Goal: Task Accomplishment & Management: Use online tool/utility

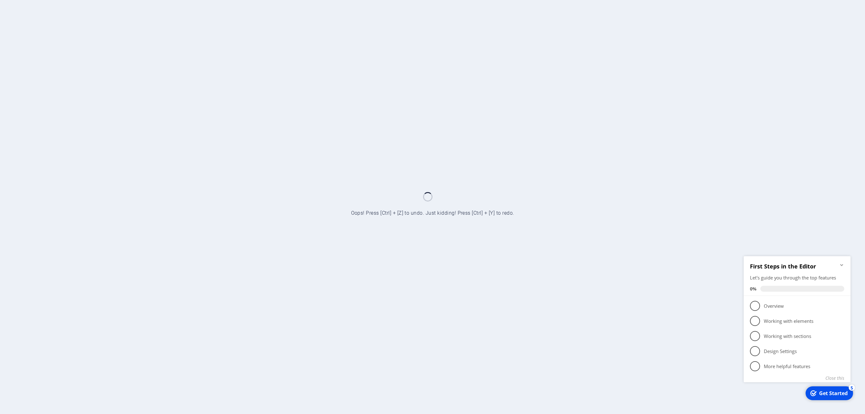
click at [843, 264] on icon "Minimize checklist" at bounding box center [841, 265] width 3 height 2
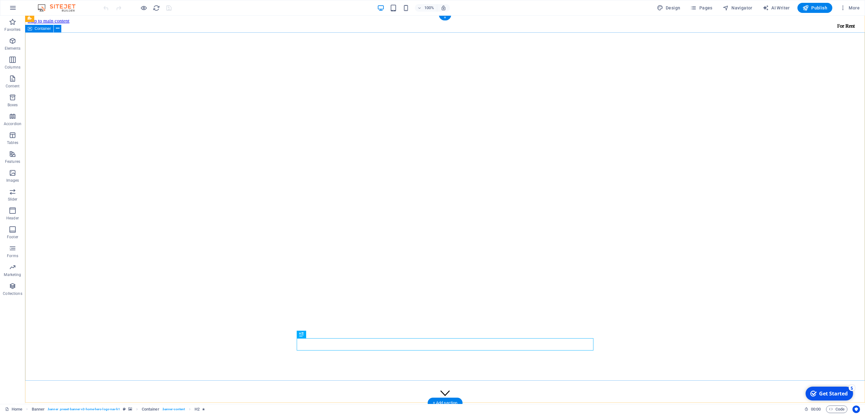
scroll to position [141, 0]
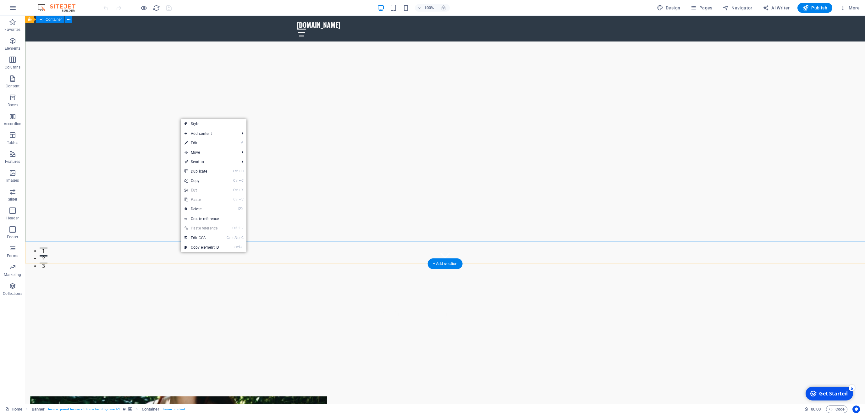
click at [313, 264] on div "Welcome to Void Ink Tattoos - Where Art Meets Skin!" at bounding box center [445, 307] width 840 height 86
click at [680, 9] on span "Design" at bounding box center [669, 8] width 24 height 6
select select "px"
select select "200"
select select "px"
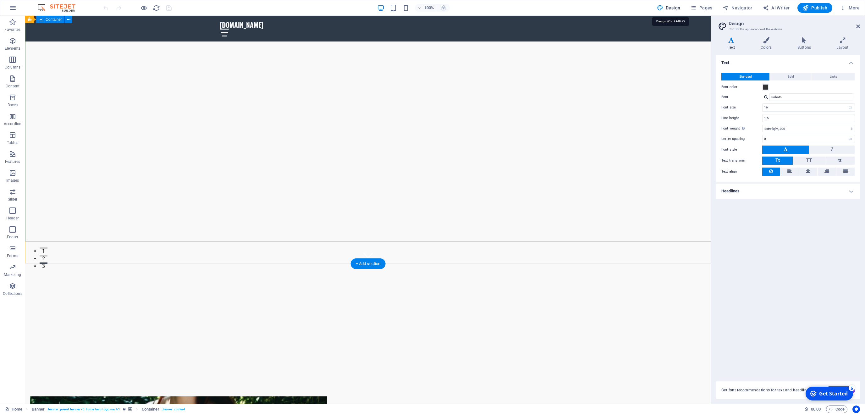
click at [642, 264] on div "Welcome to Void Ink Tattoos - Where Art Meets Skin!" at bounding box center [368, 307] width 686 height 86
drag, startPoint x: 455, startPoint y: 117, endPoint x: 453, endPoint y: 121, distance: 5.0
click at [493, 149] on link "⏎ Edit" at bounding box center [475, 145] width 42 height 9
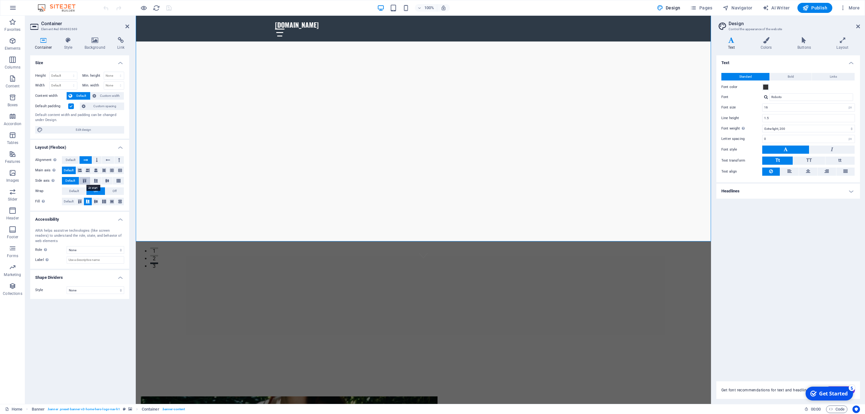
click at [85, 182] on icon at bounding box center [85, 181] width 8 height 4
click at [65, 179] on button "Default" at bounding box center [70, 181] width 17 height 8
click at [66, 161] on span "Default" at bounding box center [71, 160] width 10 height 8
click at [83, 161] on button at bounding box center [86, 160] width 12 height 8
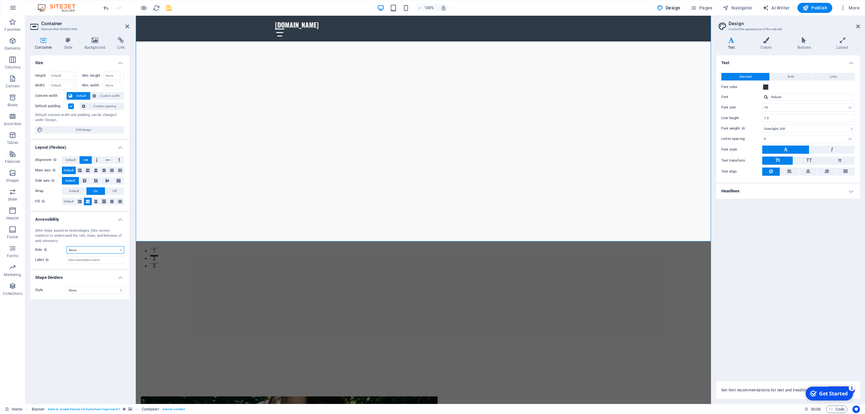
click at [67, 246] on select "None Alert Article Banner Comment Complementary Dialog Footer Header Marquee Pr…" at bounding box center [96, 250] width 58 height 8
click at [102, 252] on select "None Alert Article Banner Comment Complementary Dialog Footer Header Marquee Pr…" at bounding box center [96, 250] width 58 height 8
click at [69, 42] on icon at bounding box center [68, 40] width 18 height 6
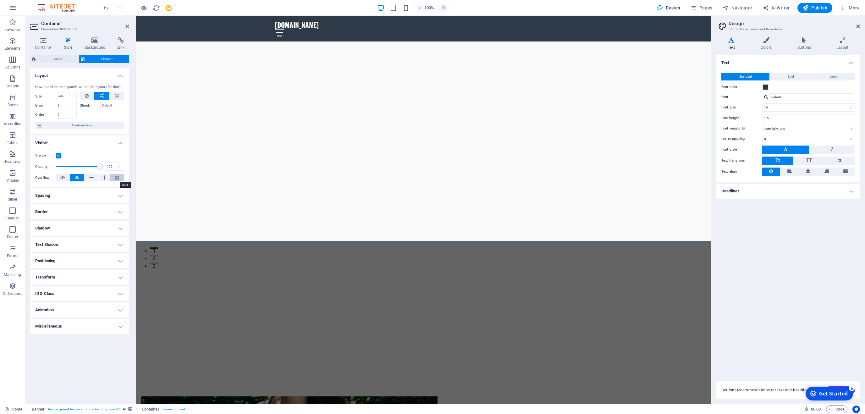
click at [117, 176] on icon at bounding box center [117, 178] width 4 height 8
click at [87, 179] on button at bounding box center [91, 178] width 14 height 8
drag, startPoint x: 101, startPoint y: 164, endPoint x: 33, endPoint y: 164, distance: 67.6
click at [33, 164] on div "Visible Opacity 1 % Overflow" at bounding box center [79, 167] width 99 height 40
type input "1"
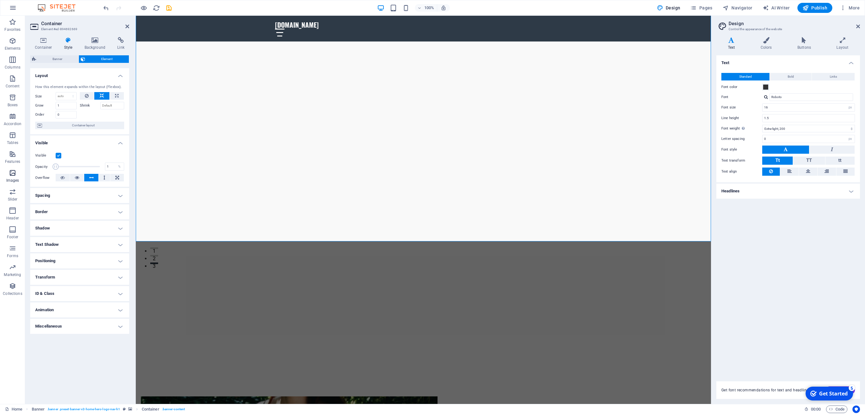
drag, startPoint x: 54, startPoint y: 168, endPoint x: 16, endPoint y: 167, distance: 38.1
click at [16, 167] on section "Favorites Elements Columns Content Boxes Accordion Tables Features Images Slide…" at bounding box center [355, 210] width 711 height 388
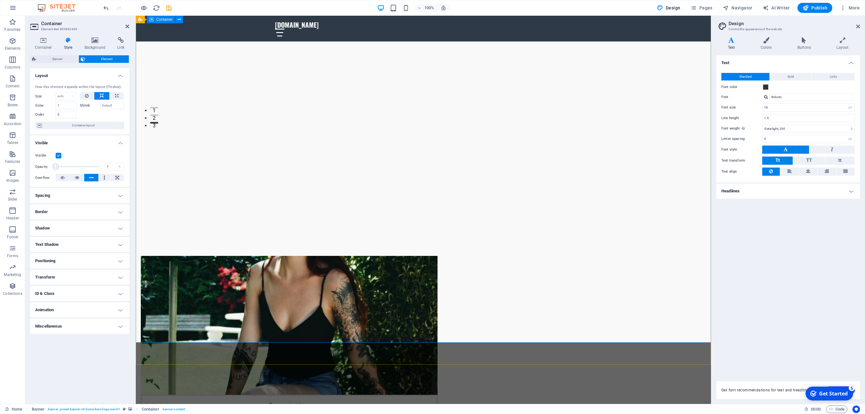
scroll to position [0, 0]
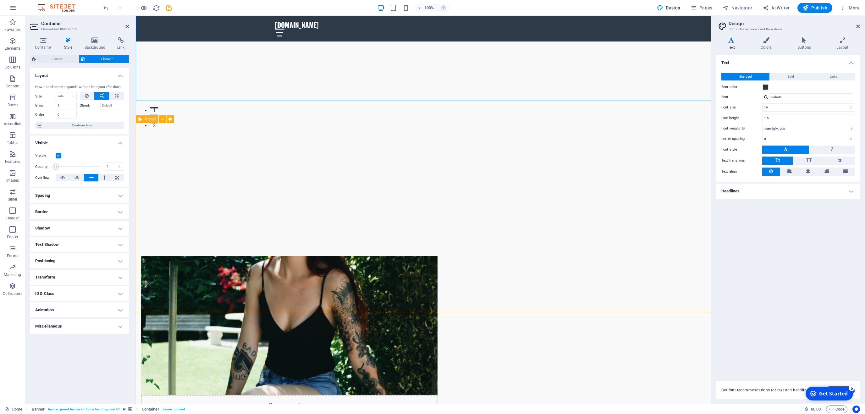
click at [711, 231] on div "Drop content here or Add elements Paste clipboard About Us Welcome to Void Ink …" at bounding box center [423, 397] width 575 height 332
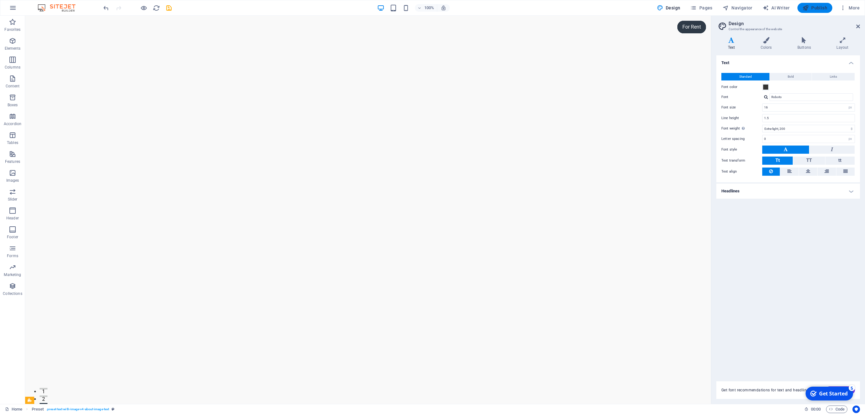
click at [824, 9] on span "Publish" at bounding box center [815, 8] width 25 height 6
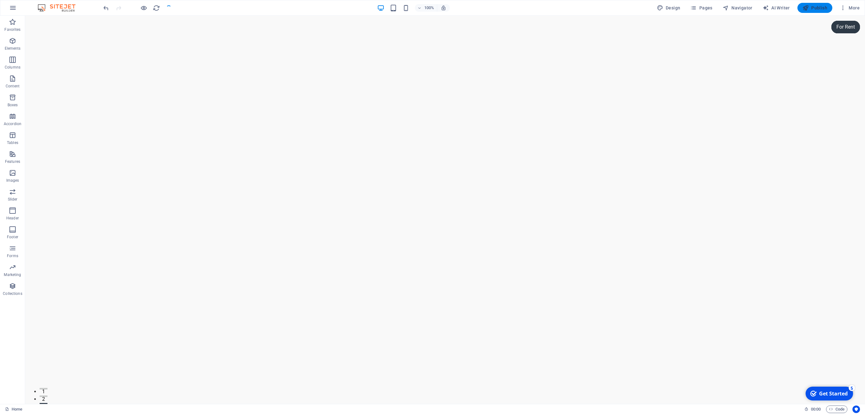
click at [808, 7] on icon "button" at bounding box center [806, 8] width 6 height 6
click at [143, 26] on h6 "Preview Ctrl+P" at bounding box center [149, 24] width 42 height 8
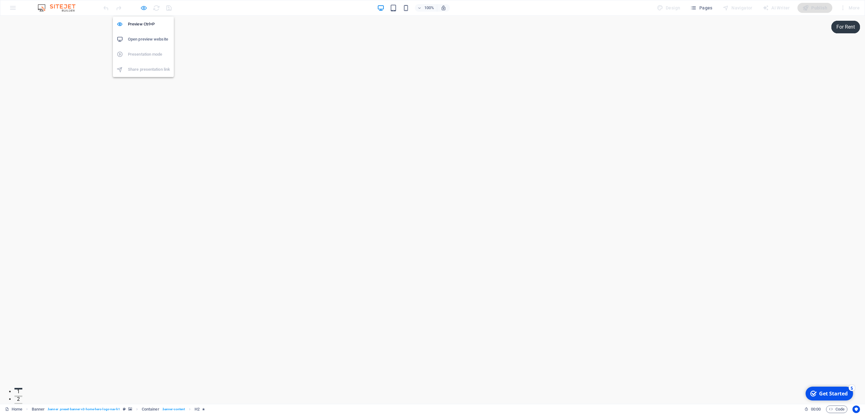
click at [141, 8] on icon "button" at bounding box center [143, 7] width 7 height 7
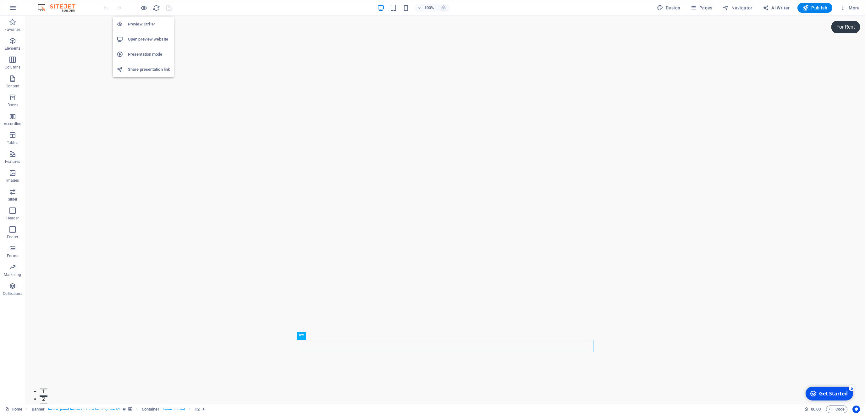
click at [160, 39] on h6 "Open preview website" at bounding box center [149, 40] width 42 height 8
click at [13, 8] on icon "button" at bounding box center [13, 8] width 8 height 8
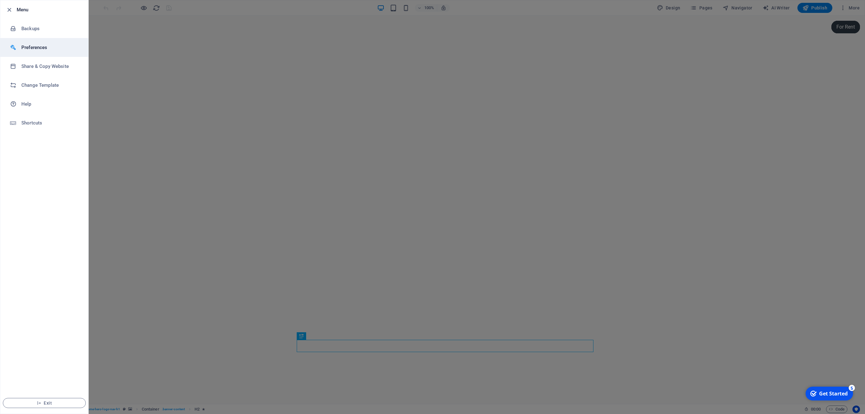
click at [51, 54] on li "Preferences" at bounding box center [44, 47] width 88 height 19
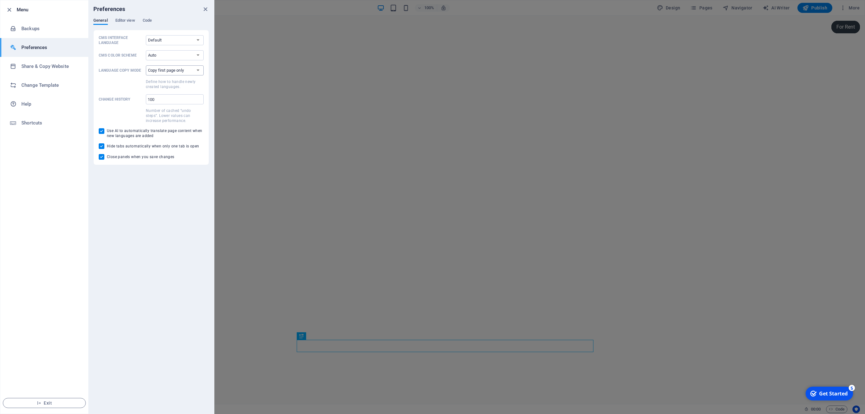
click at [146, 65] on select "Copy first page only Copy all pages" at bounding box center [175, 70] width 58 height 10
click at [186, 69] on select "Copy first page only Copy all pages" at bounding box center [175, 70] width 58 height 10
click at [146, 50] on select "Auto Dark Light" at bounding box center [175, 55] width 58 height 10
click at [120, 16] on div "Preferences" at bounding box center [151, 9] width 126 height 18
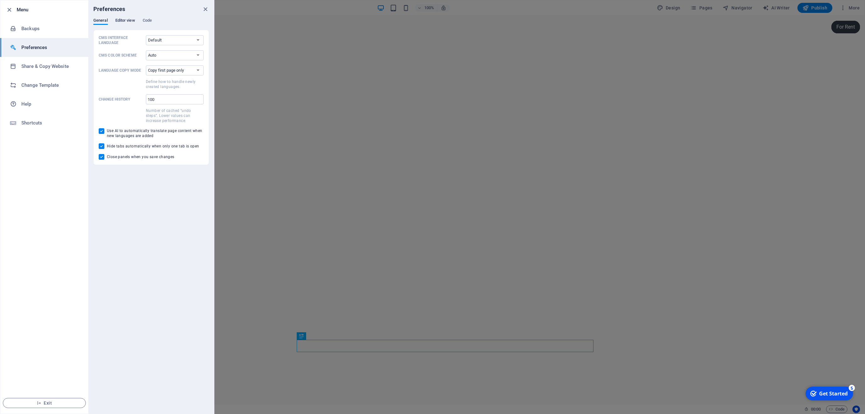
click at [121, 21] on span "Editor view" at bounding box center [125, 21] width 20 height 9
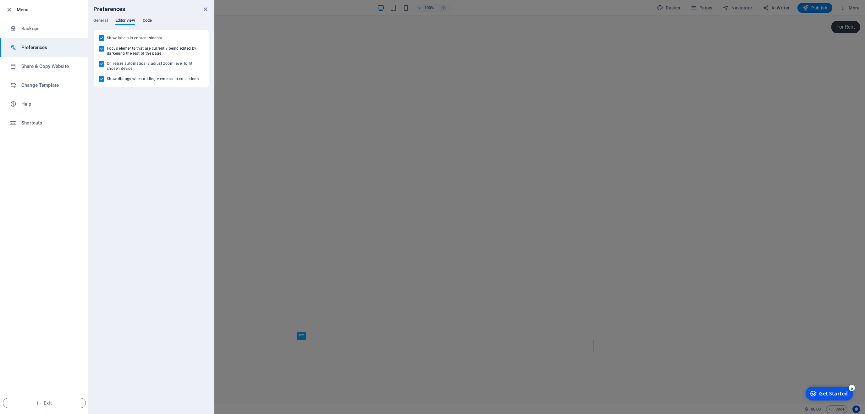
click at [152, 22] on span "Code" at bounding box center [147, 21] width 9 height 9
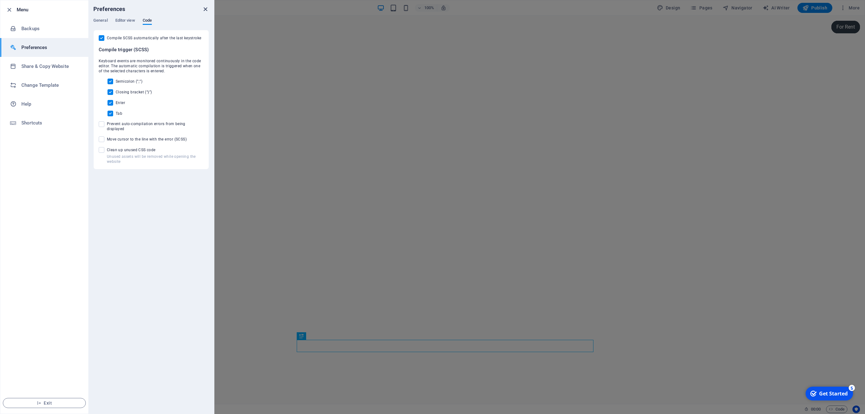
click at [206, 9] on icon "close" at bounding box center [205, 9] width 7 height 7
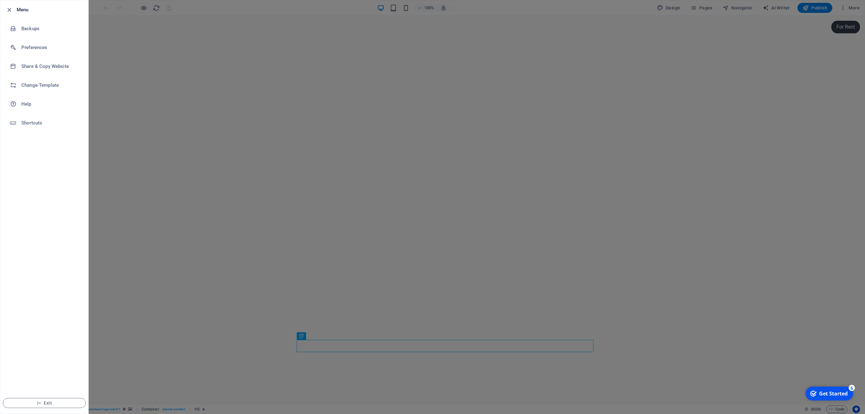
drag, startPoint x: 294, startPoint y: 69, endPoint x: 299, endPoint y: 65, distance: 5.7
click at [294, 69] on div at bounding box center [432, 207] width 865 height 414
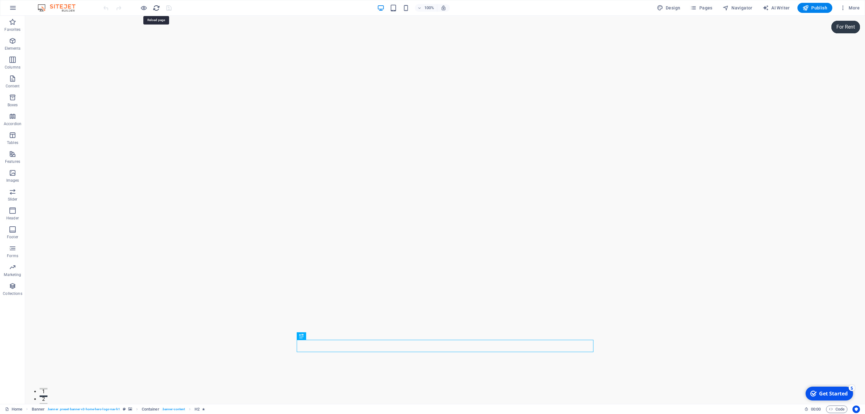
click at [159, 8] on icon "reload" at bounding box center [156, 7] width 7 height 7
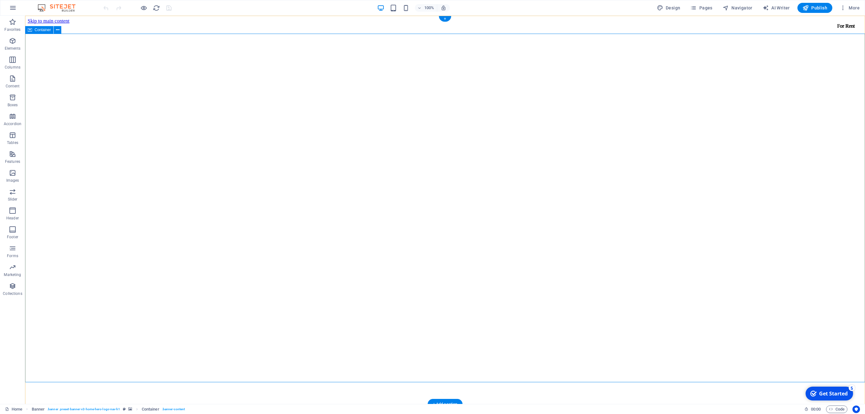
drag, startPoint x: 419, startPoint y: 133, endPoint x: 433, endPoint y: 133, distance: 13.5
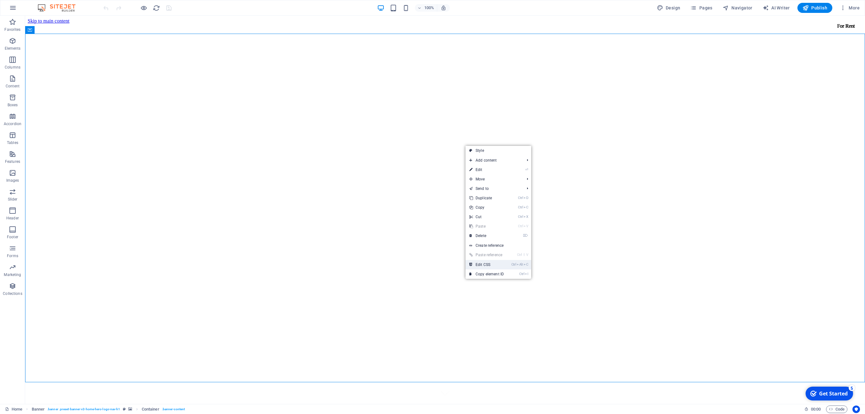
click at [506, 268] on link "Ctrl Alt C Edit CSS" at bounding box center [487, 264] width 42 height 9
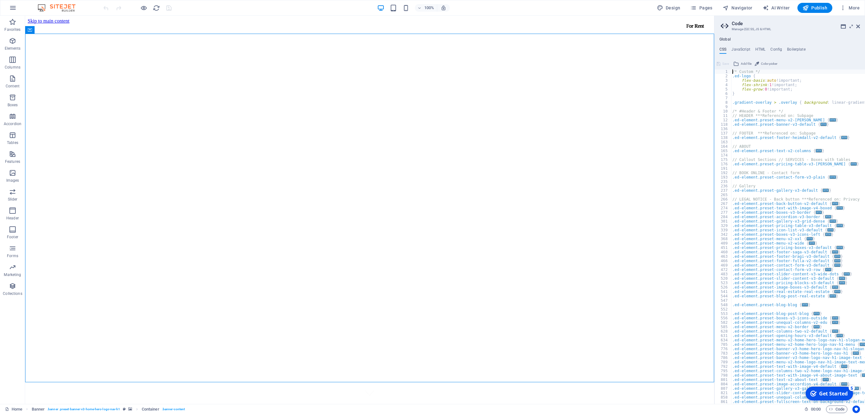
scroll to position [66, 0]
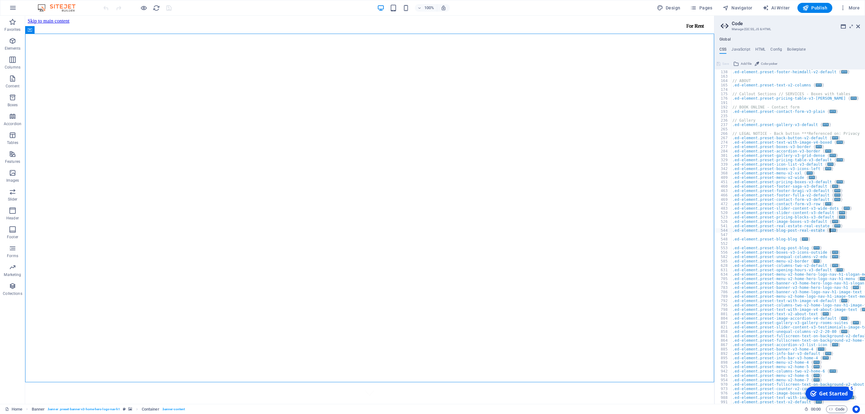
click at [845, 228] on div "// FOOTER ***Referenced on: Subpage .ed-element.preset-footer-heimdall-v2-defau…" at bounding box center [860, 237] width 259 height 344
type textarea "} .ed-element.preset-blog-post-real-estate {"
click at [859, 26] on icon at bounding box center [858, 26] width 4 height 5
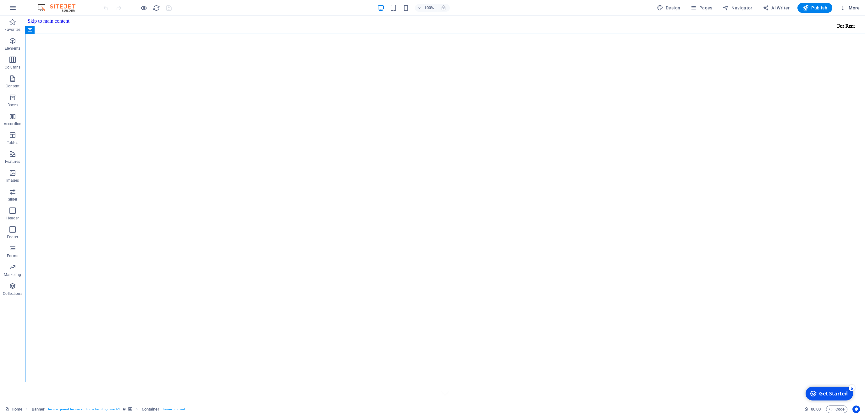
click at [846, 6] on icon "button" at bounding box center [843, 8] width 6 height 6
click at [843, 27] on h6 "Website Settings" at bounding box center [836, 24] width 37 height 8
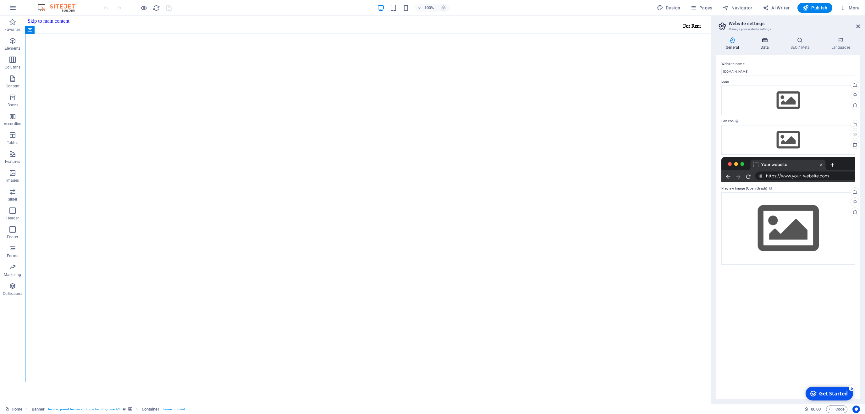
click at [771, 41] on icon at bounding box center [764, 40] width 27 height 6
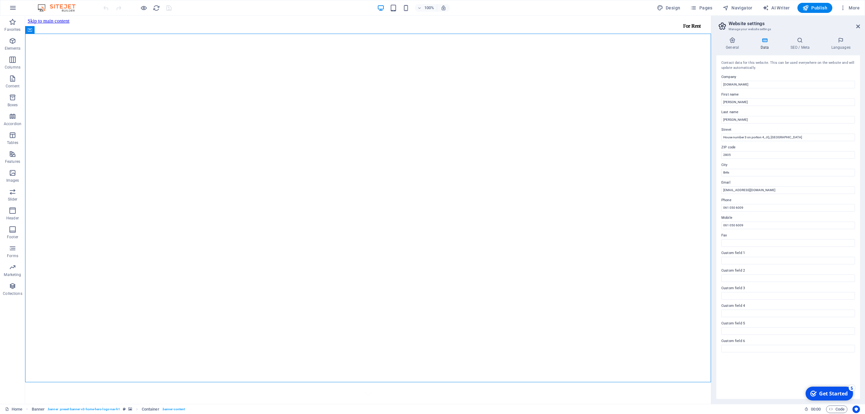
click at [763, 44] on h4 "Data" at bounding box center [766, 43] width 30 height 13
click at [811, 44] on h4 "SEO / Meta" at bounding box center [801, 43] width 41 height 13
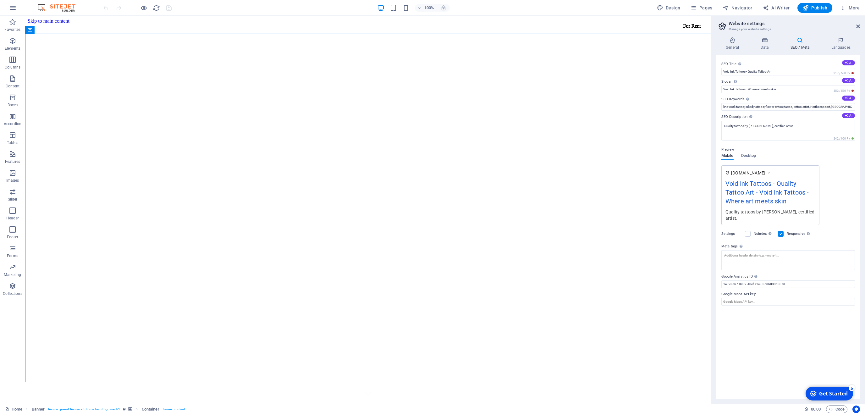
click at [855, 24] on h2 "Website settings" at bounding box center [794, 24] width 131 height 6
click at [857, 28] on icon at bounding box center [858, 26] width 4 height 5
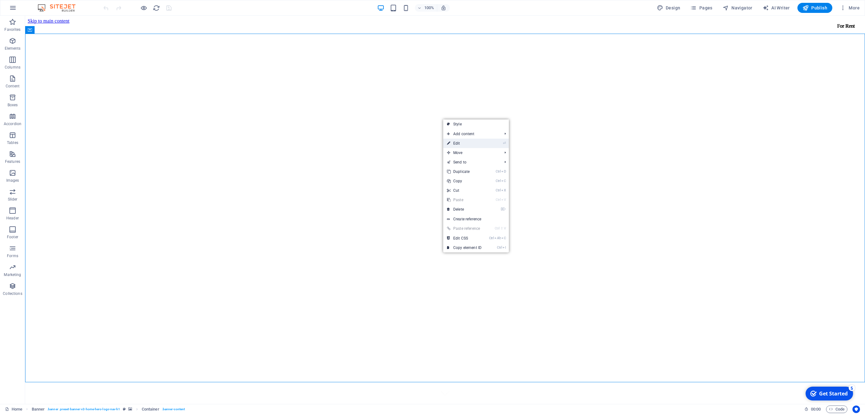
click at [494, 144] on li "⏎ Edit" at bounding box center [476, 143] width 66 height 9
click at [502, 141] on li "⏎ Edit" at bounding box center [476, 143] width 66 height 9
drag, startPoint x: 449, startPoint y: 144, endPoint x: 321, endPoint y: 135, distance: 128.9
click at [449, 144] on icon at bounding box center [448, 143] width 3 height 9
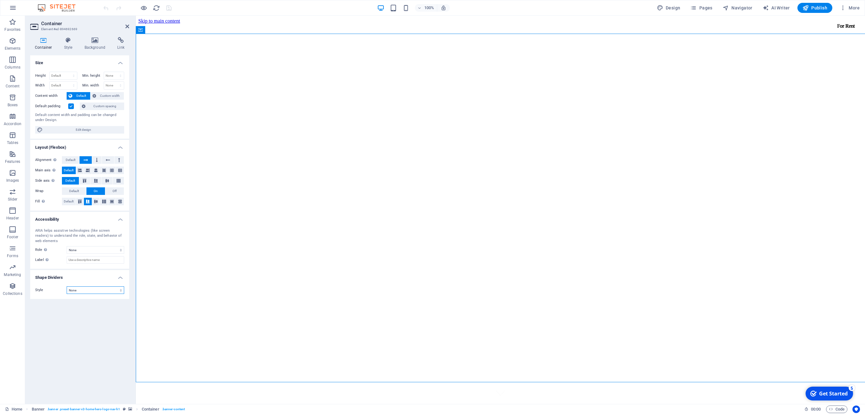
click at [67, 286] on select "None Triangle Square Diagonal Polygon 1 Polygon 2 Zigzag Multiple Zigzags Waves…" at bounding box center [96, 290] width 58 height 8
click at [95, 290] on select "None Triangle Square Diagonal Polygon 1 Polygon 2 Zigzag Multiple Zigzags Waves…" at bounding box center [96, 290] width 58 height 8
click at [67, 47] on h4 "Style" at bounding box center [69, 43] width 20 height 13
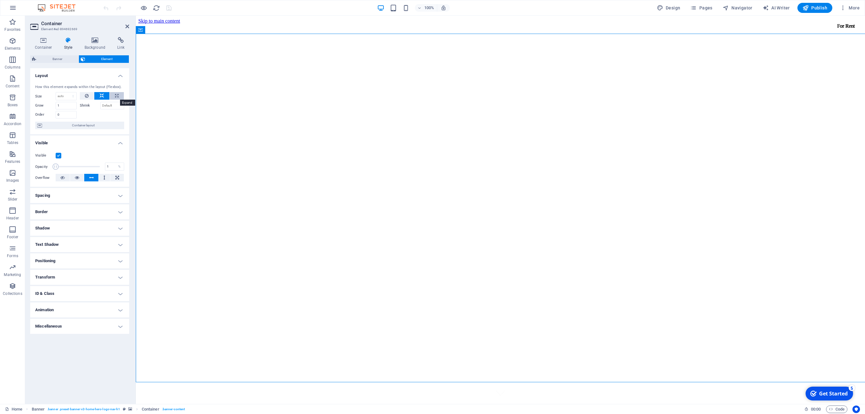
click at [115, 98] on icon at bounding box center [116, 96] width 3 height 8
type input "100"
select select "%"
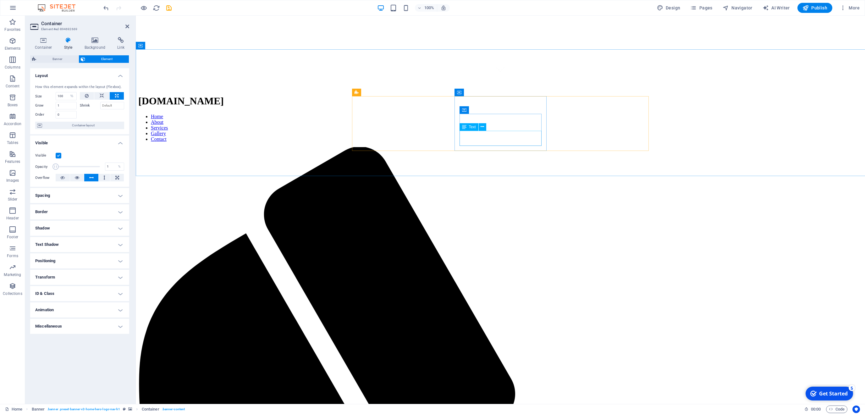
scroll to position [211, 0]
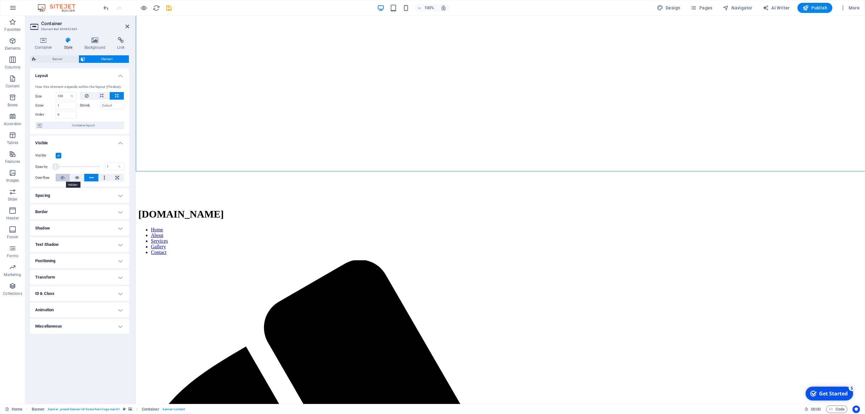
click at [64, 181] on icon at bounding box center [62, 178] width 4 height 8
click at [95, 181] on button at bounding box center [91, 178] width 14 height 8
drag, startPoint x: 54, startPoint y: 167, endPoint x: 118, endPoint y: 176, distance: 64.8
click at [122, 170] on div "Opacity 100 %" at bounding box center [79, 166] width 89 height 9
drag, startPoint x: 97, startPoint y: 168, endPoint x: 35, endPoint y: 168, distance: 62.9
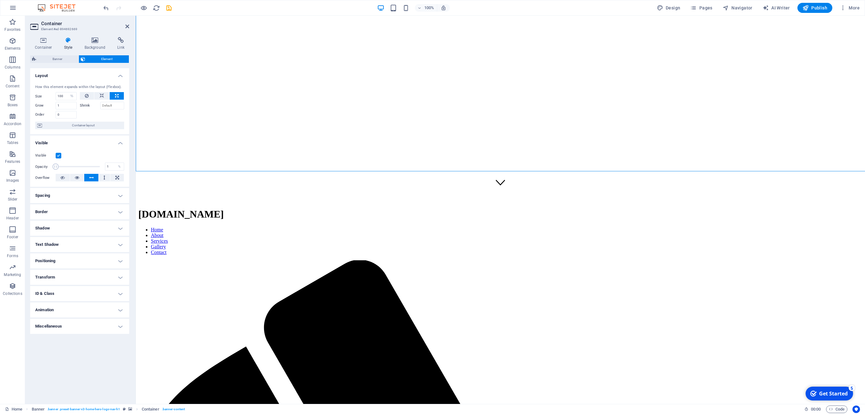
click at [35, 168] on div "Visible Opacity 1 % Overflow" at bounding box center [79, 167] width 99 height 40
type input "100"
drag, startPoint x: 59, startPoint y: 168, endPoint x: 115, endPoint y: 170, distance: 56.0
click at [115, 170] on div "Opacity 100 %" at bounding box center [79, 166] width 89 height 9
click at [114, 181] on button at bounding box center [117, 178] width 14 height 8
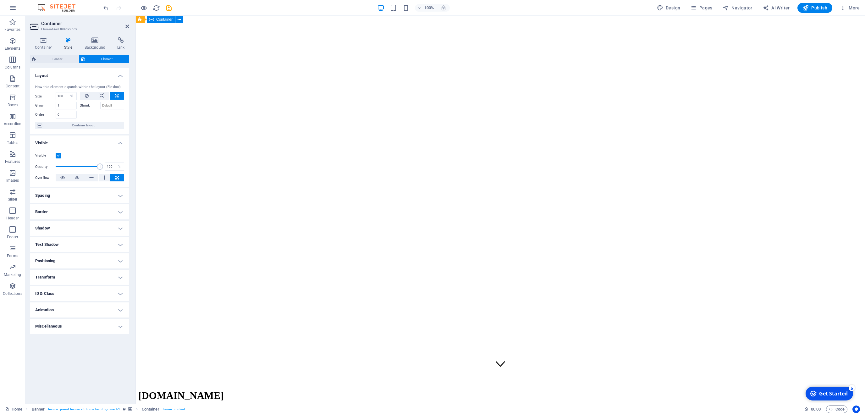
scroll to position [0, 0]
click at [91, 45] on h4 "Background" at bounding box center [96, 43] width 33 height 13
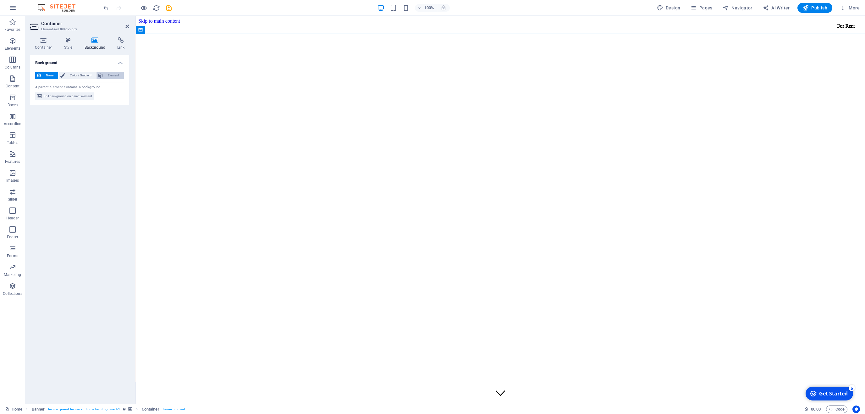
click at [107, 77] on span "Element" at bounding box center [113, 76] width 17 height 8
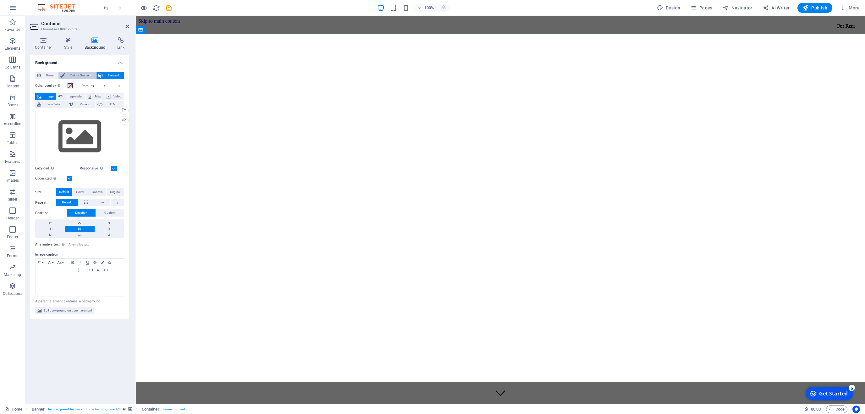
click at [78, 74] on span "Color / Gradient" at bounding box center [81, 76] width 28 height 8
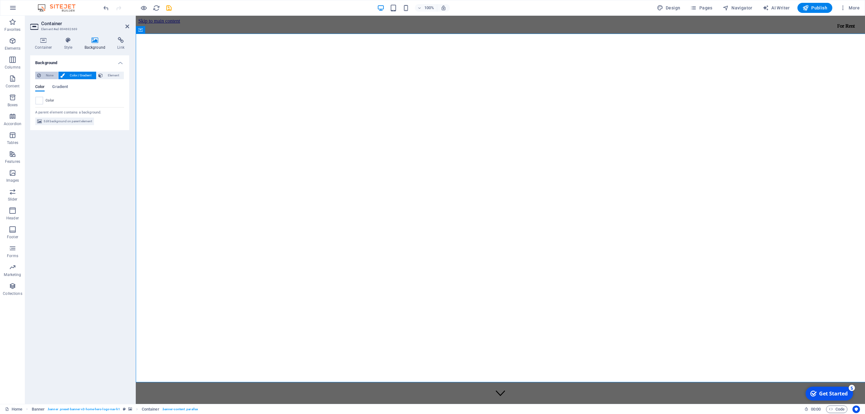
click at [54, 76] on span "None" at bounding box center [50, 76] width 14 height 8
click at [86, 97] on span "Edit background on parent element" at bounding box center [68, 96] width 48 height 8
select select "ms"
select select "s"
select select "progressive"
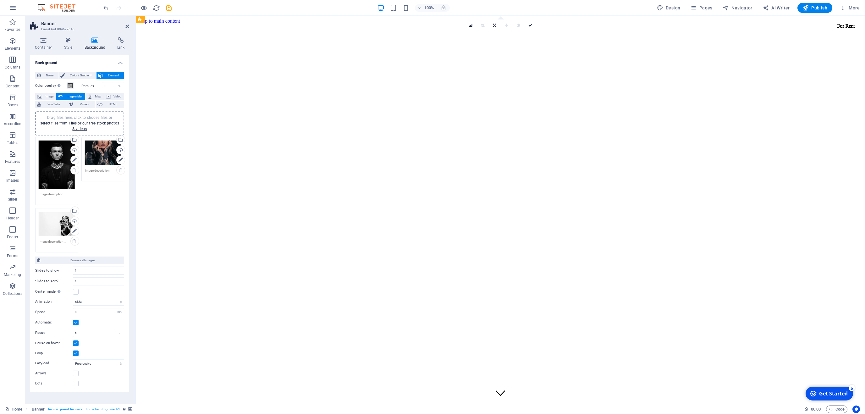
click at [73, 360] on select "Off On demand Progressive" at bounding box center [98, 364] width 51 height 8
click at [107, 364] on select "Off On demand Progressive" at bounding box center [98, 364] width 51 height 8
click at [73, 360] on select "Off On demand Progressive" at bounding box center [98, 364] width 51 height 8
click at [107, 364] on select "Off On demand Progressive" at bounding box center [98, 364] width 51 height 8
click at [84, 88] on div "Parallax 0 %" at bounding box center [102, 86] width 43 height 8
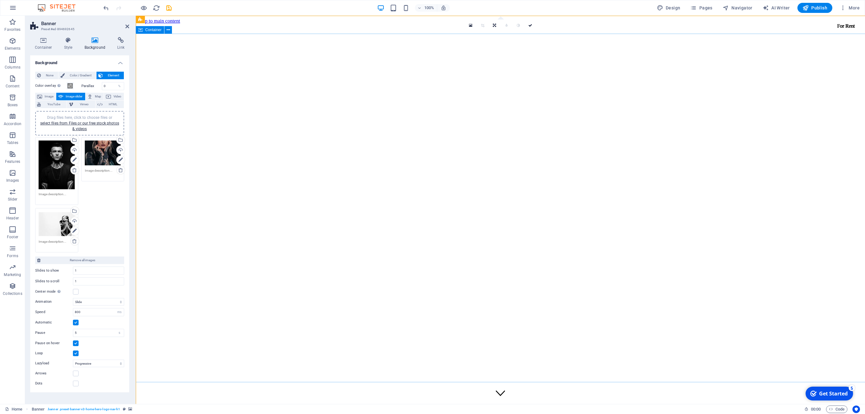
click at [123, 40] on icon at bounding box center [121, 40] width 17 height 6
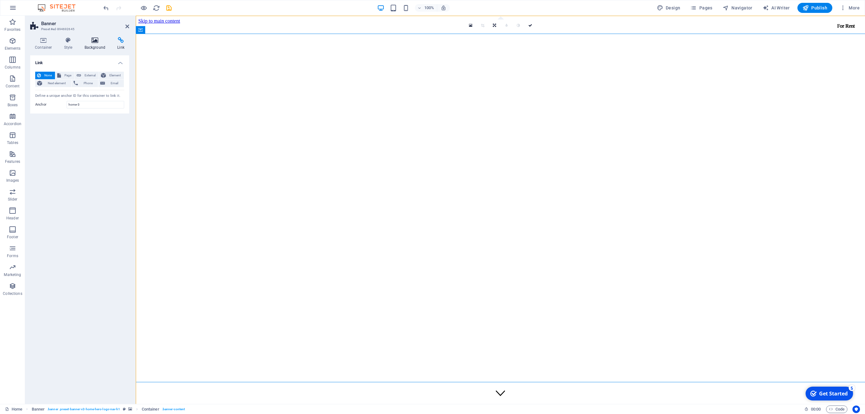
click at [103, 44] on h4 "Background" at bounding box center [96, 43] width 33 height 13
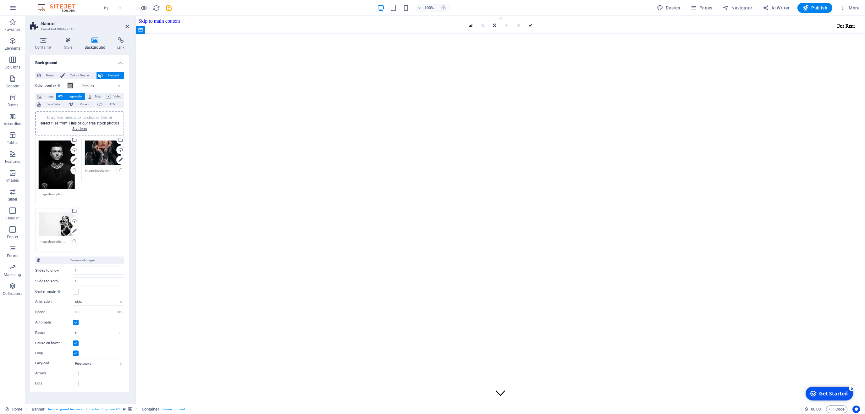
click at [52, 176] on div "Drag files here, click to choose files or select files from Files or our free s…" at bounding box center [57, 165] width 36 height 49
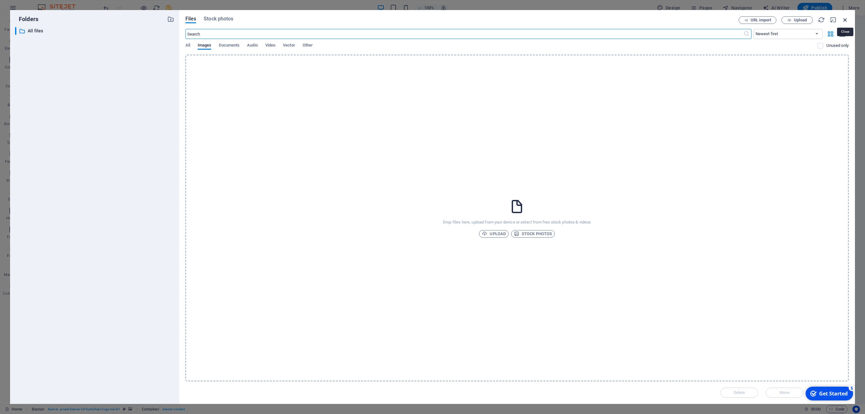
click at [845, 20] on icon "button" at bounding box center [845, 19] width 7 height 7
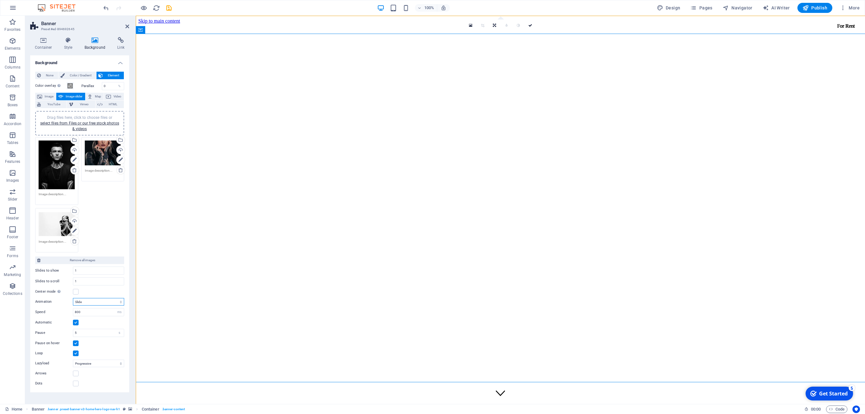
click at [73, 298] on select "Slide Fade" at bounding box center [98, 302] width 51 height 8
click at [101, 295] on div "Center mode Enables centered view with partial previous/next slide. Use with od…" at bounding box center [79, 292] width 89 height 8
click at [78, 323] on label at bounding box center [76, 323] width 6 height 6
click at [0, 0] on input "Automatic" at bounding box center [0, 0] width 0 height 0
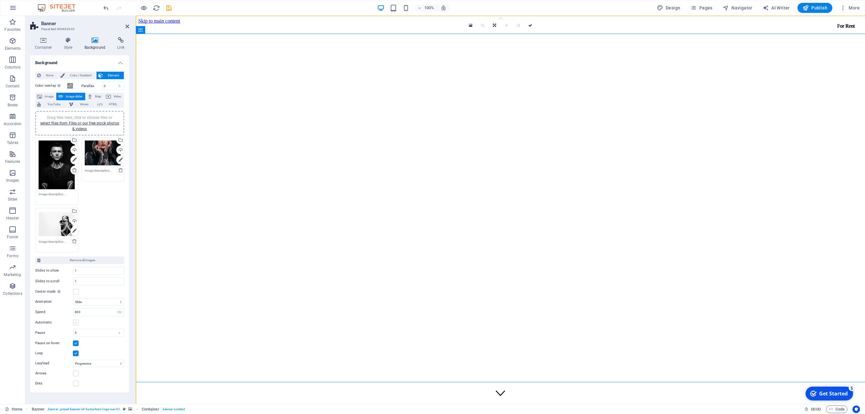
click at [78, 323] on label at bounding box center [76, 323] width 6 height 6
click at [0, 0] on input "Automatic" at bounding box center [0, 0] width 0 height 0
click at [72, 46] on h4 "Style" at bounding box center [69, 43] width 20 height 13
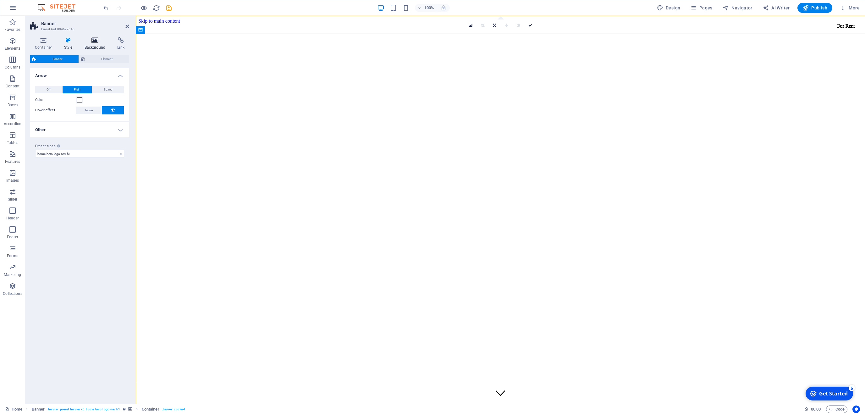
click at [81, 44] on h4 "Background" at bounding box center [96, 43] width 33 height 13
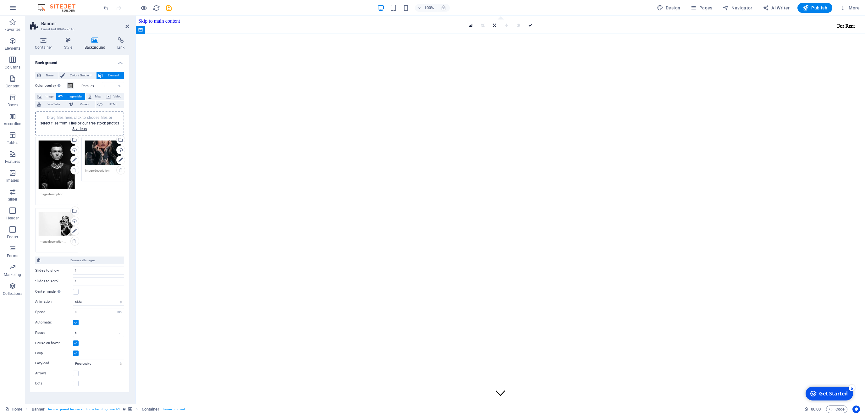
click at [112, 59] on h4 "Background" at bounding box center [79, 60] width 99 height 11
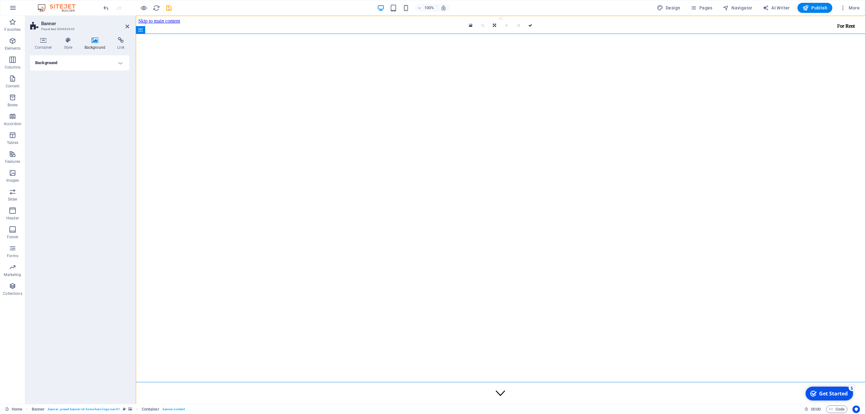
click at [112, 59] on h4 "Background" at bounding box center [79, 62] width 99 height 15
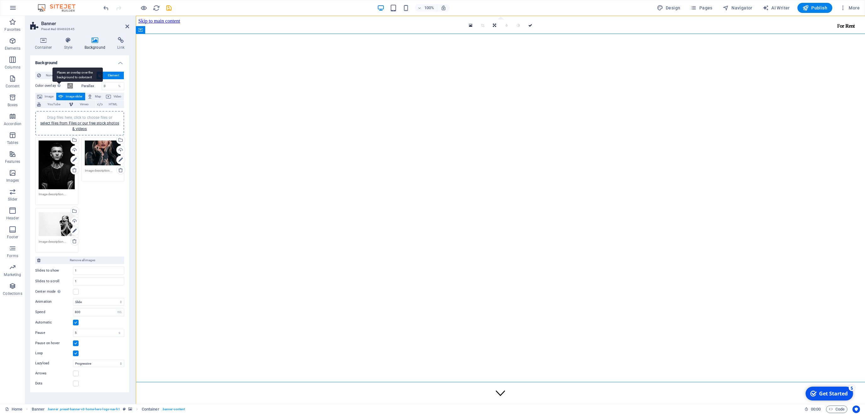
click at [61, 88] on div "Places an overlay over the background to colorize it" at bounding box center [59, 86] width 6 height 8
click at [67, 88] on button "Color overlay Places an overlay over the background to colorize it" at bounding box center [70, 85] width 7 height 7
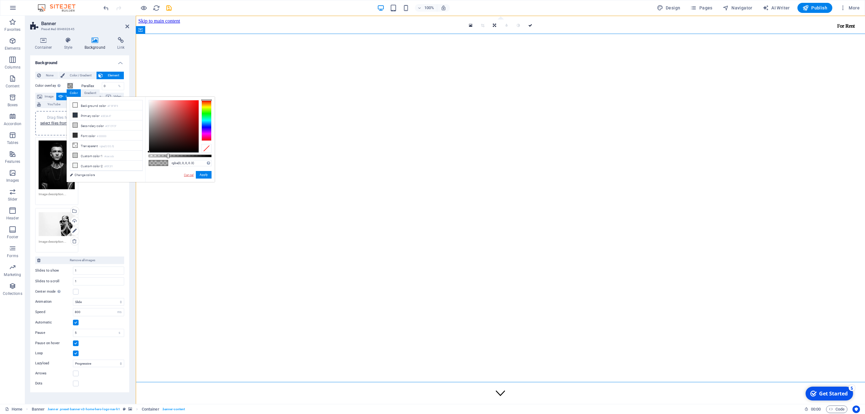
click at [190, 175] on link "Cancel" at bounding box center [188, 175] width 11 height 5
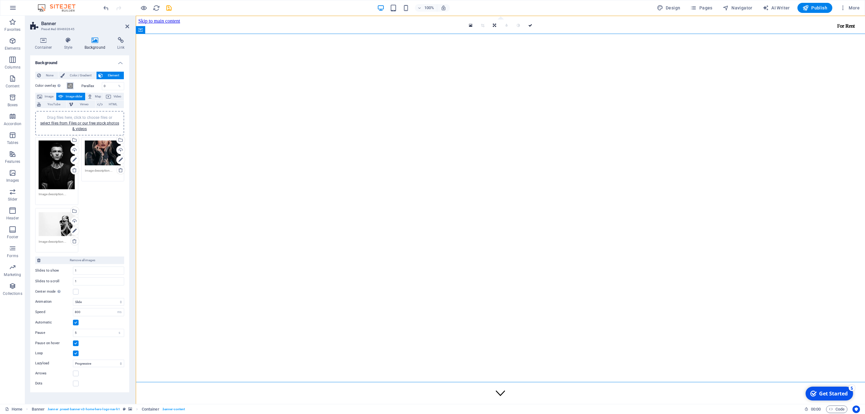
click at [70, 83] on span at bounding box center [70, 85] width 5 height 5
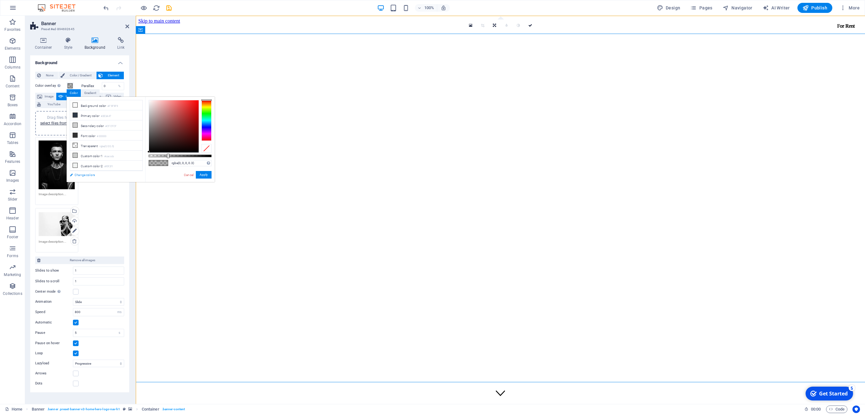
click at [108, 171] on link "Change colors" at bounding box center [103, 175] width 73 height 8
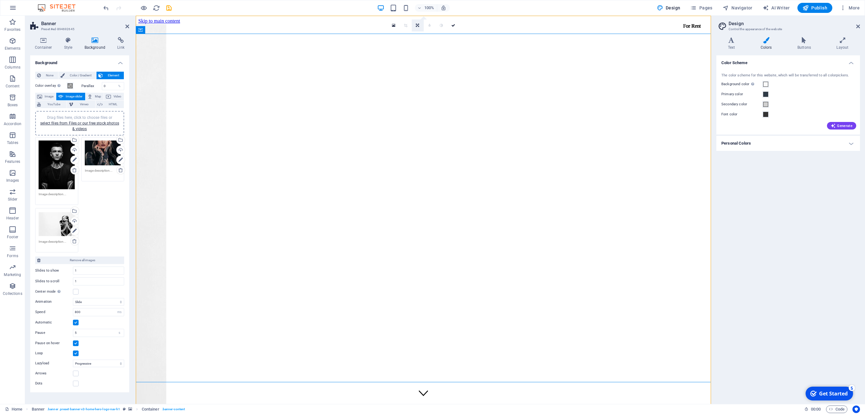
click at [418, 26] on icon at bounding box center [417, 26] width 3 height 4
click at [390, 24] on link at bounding box center [394, 25] width 12 height 12
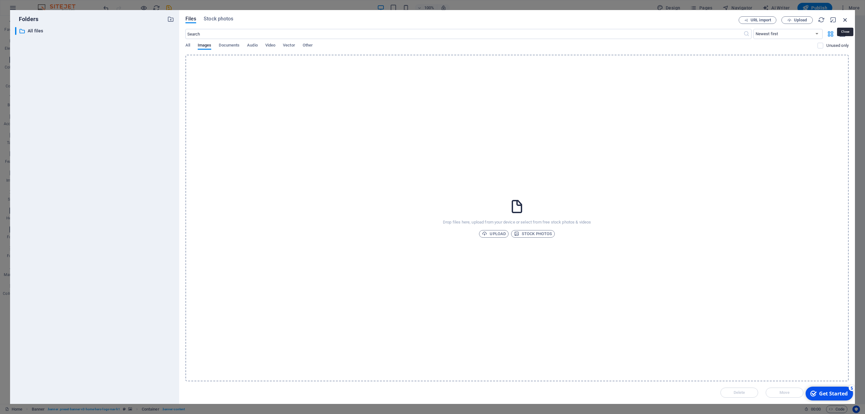
click at [848, 21] on icon "button" at bounding box center [845, 19] width 7 height 7
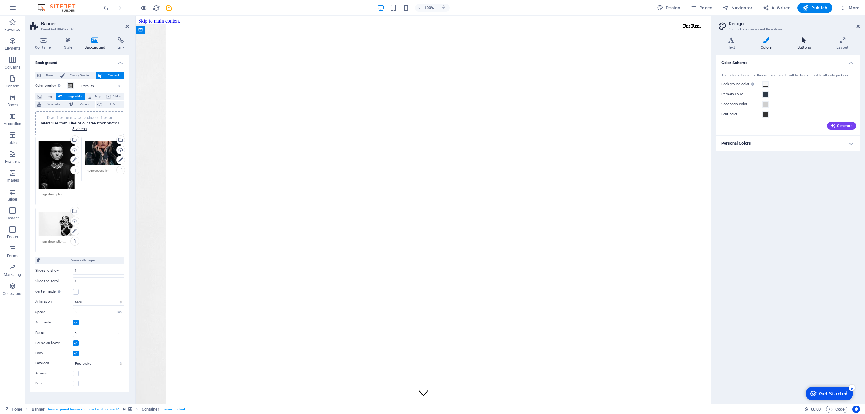
click at [801, 40] on icon at bounding box center [804, 40] width 36 height 6
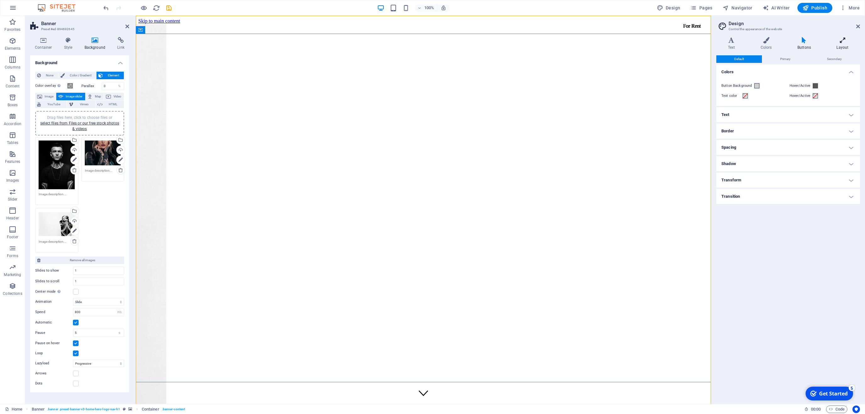
click at [843, 45] on h4 "Layout" at bounding box center [842, 43] width 35 height 13
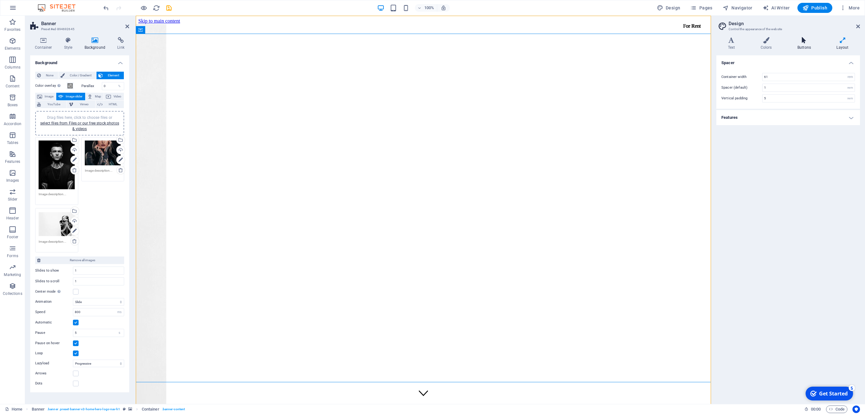
click at [799, 38] on icon at bounding box center [804, 40] width 36 height 6
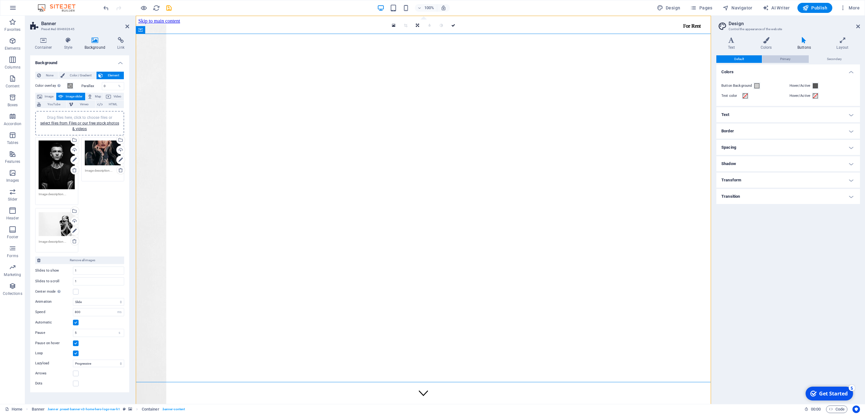
click at [780, 58] on button "Primary" at bounding box center [785, 59] width 46 height 8
click at [821, 61] on button "Secondary" at bounding box center [834, 59] width 51 height 8
click at [71, 44] on h4 "Style" at bounding box center [69, 43] width 20 height 13
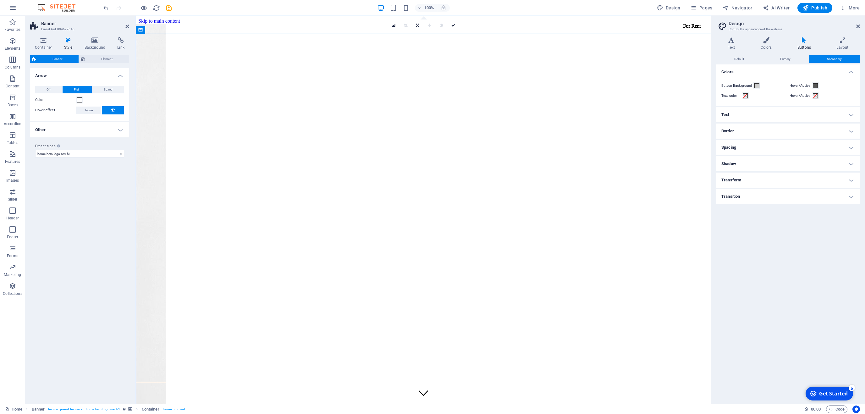
click at [102, 128] on h4 "Other" at bounding box center [79, 129] width 99 height 15
click at [113, 127] on h4 "Other" at bounding box center [79, 127] width 99 height 11
click at [102, 60] on span "Element" at bounding box center [107, 59] width 40 height 8
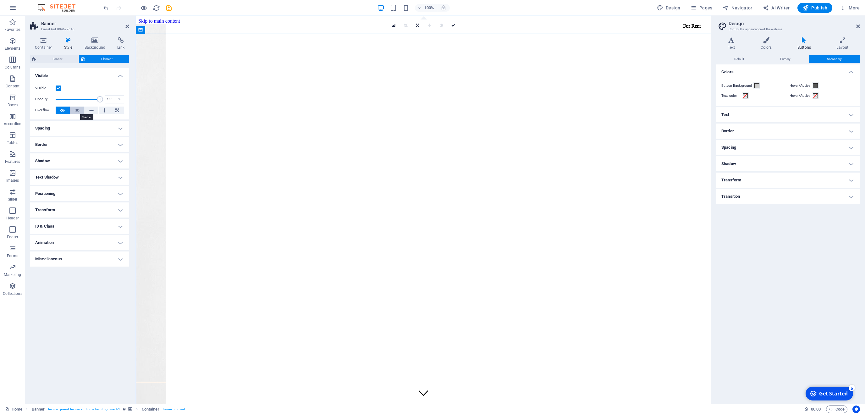
click at [78, 111] on icon at bounding box center [77, 111] width 4 height 8
drag, startPoint x: 817, startPoint y: 7, endPoint x: 747, endPoint y: 48, distance: 81.2
click at [817, 7] on span "Publish" at bounding box center [815, 8] width 25 height 6
